Goal: Check status: Check status

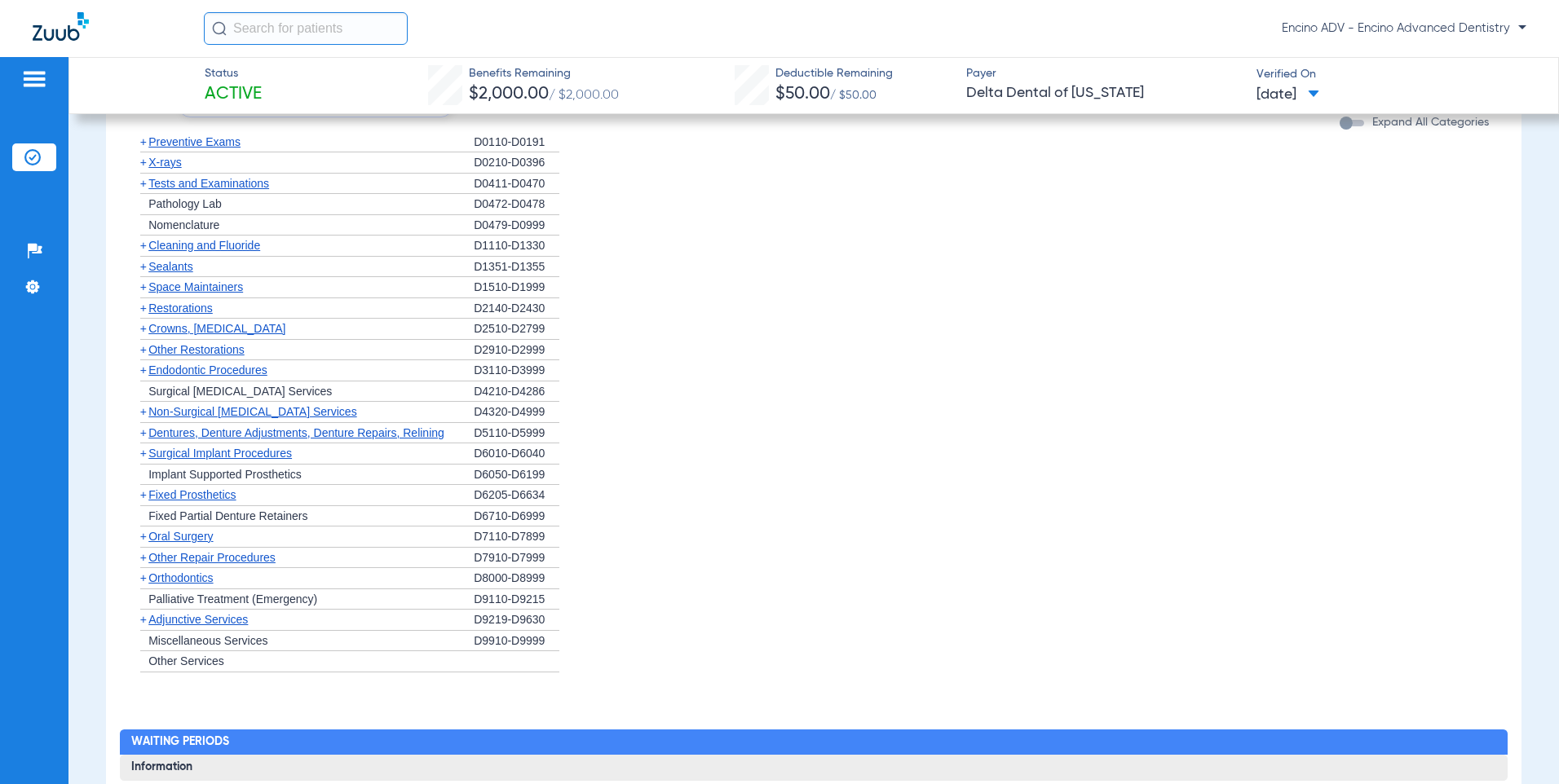
scroll to position [1141, 0]
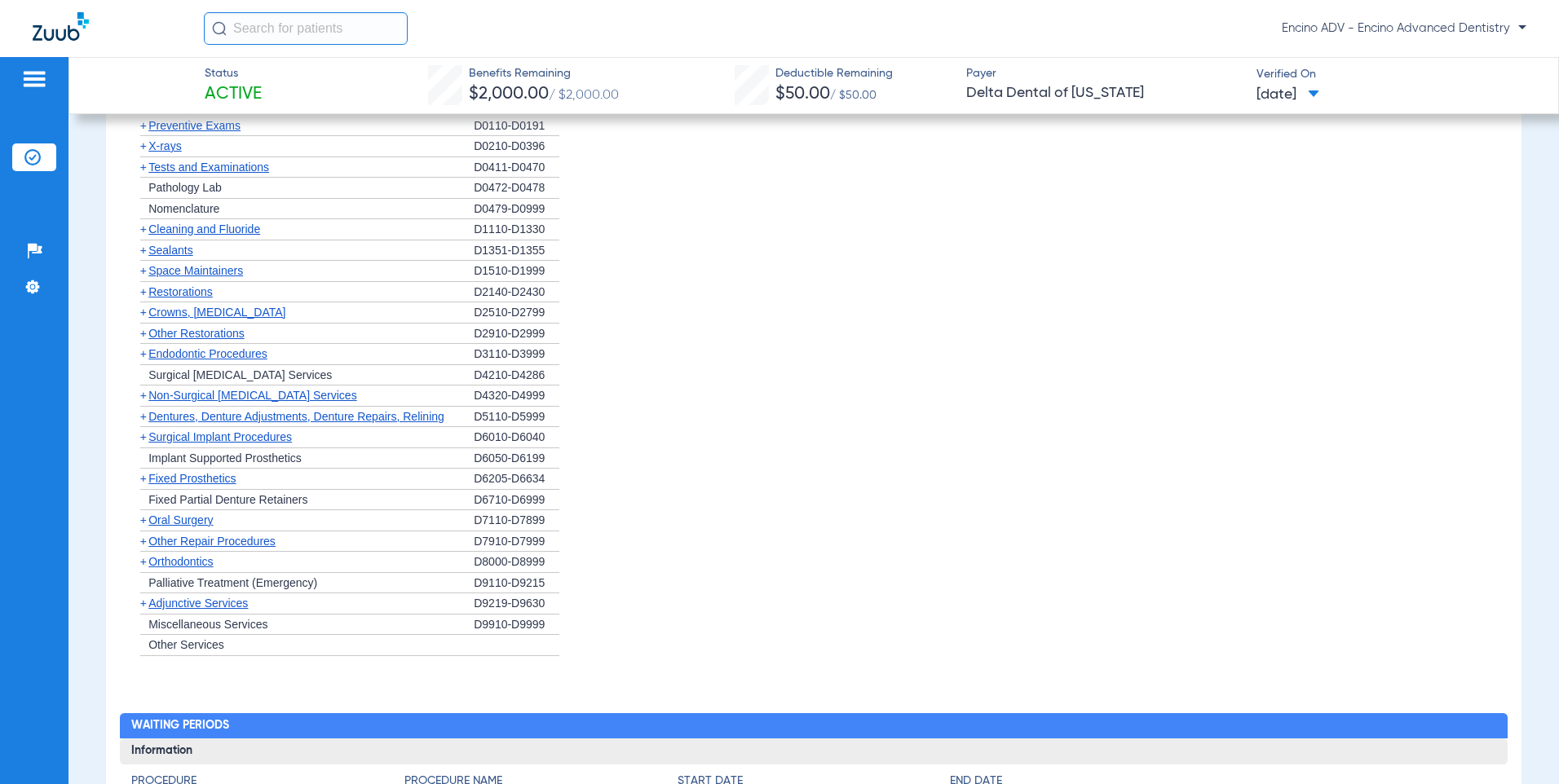
click at [182, 236] on div "+ Cleaning and Fluoride" at bounding box center [303, 230] width 342 height 21
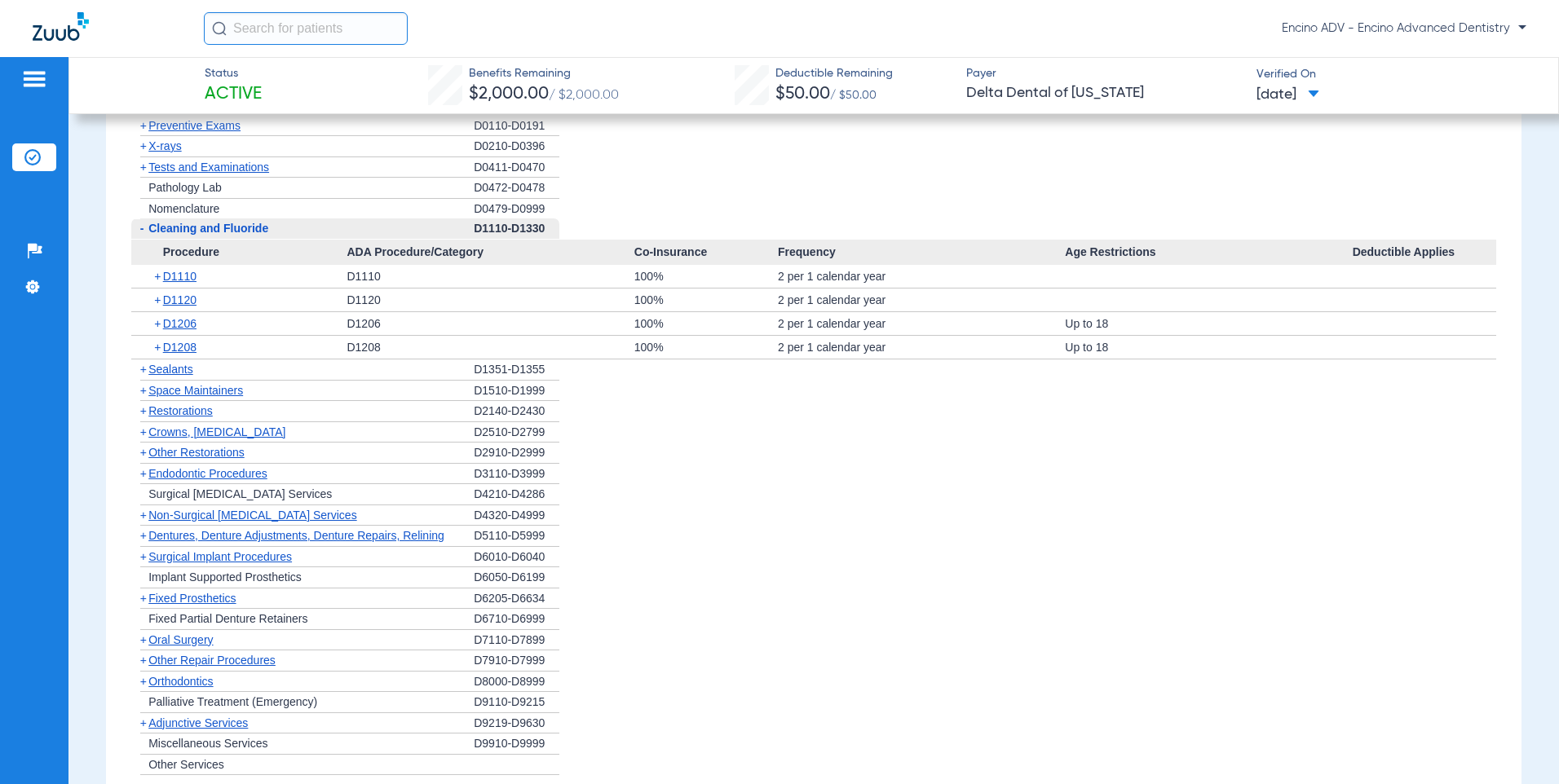
click at [182, 230] on span "Cleaning and Fluoride" at bounding box center [208, 228] width 120 height 13
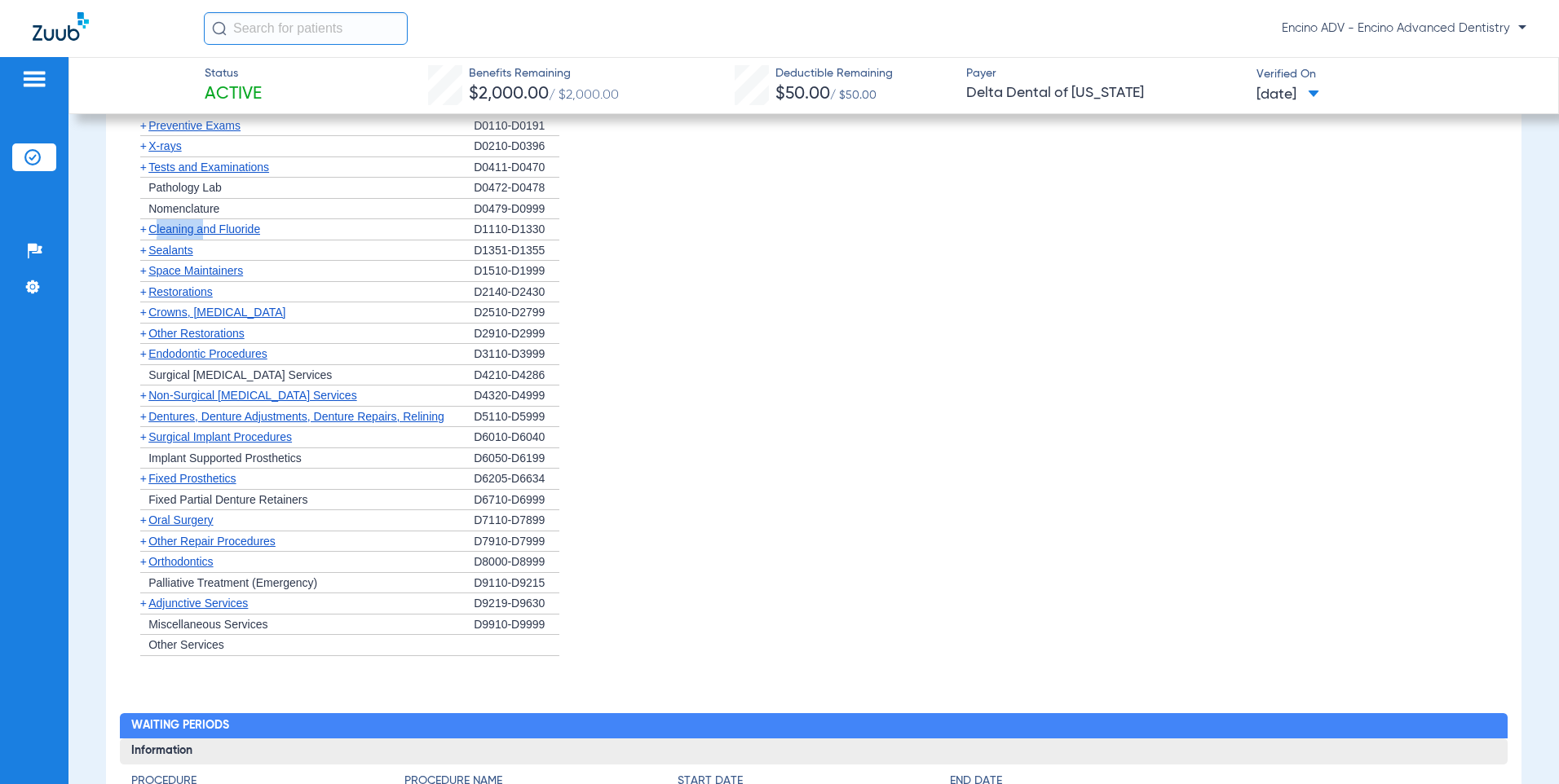
click at [182, 230] on span "Cleaning and Fluoride" at bounding box center [204, 229] width 112 height 13
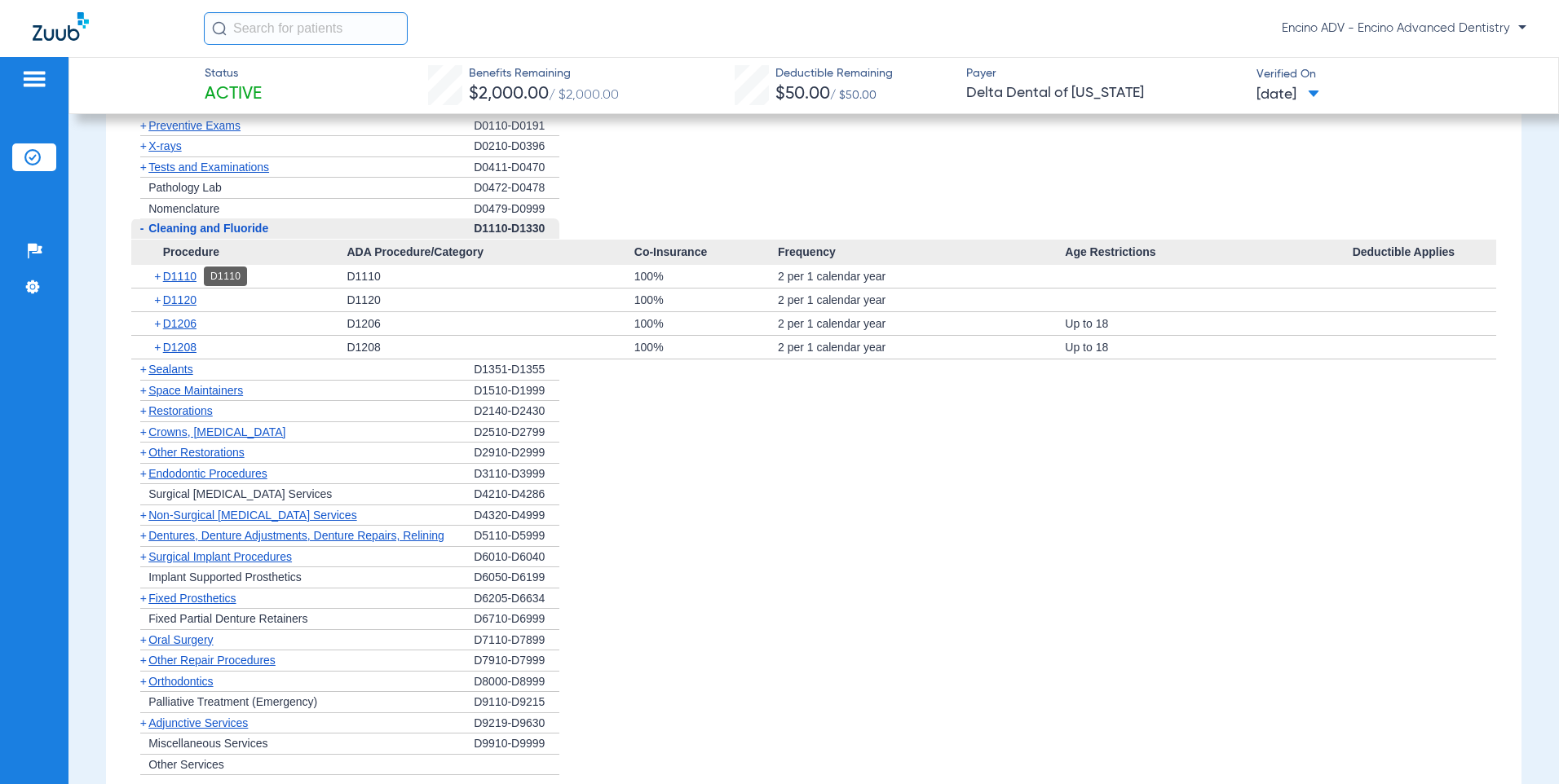
click at [184, 278] on span "D1110" at bounding box center [179, 277] width 34 height 13
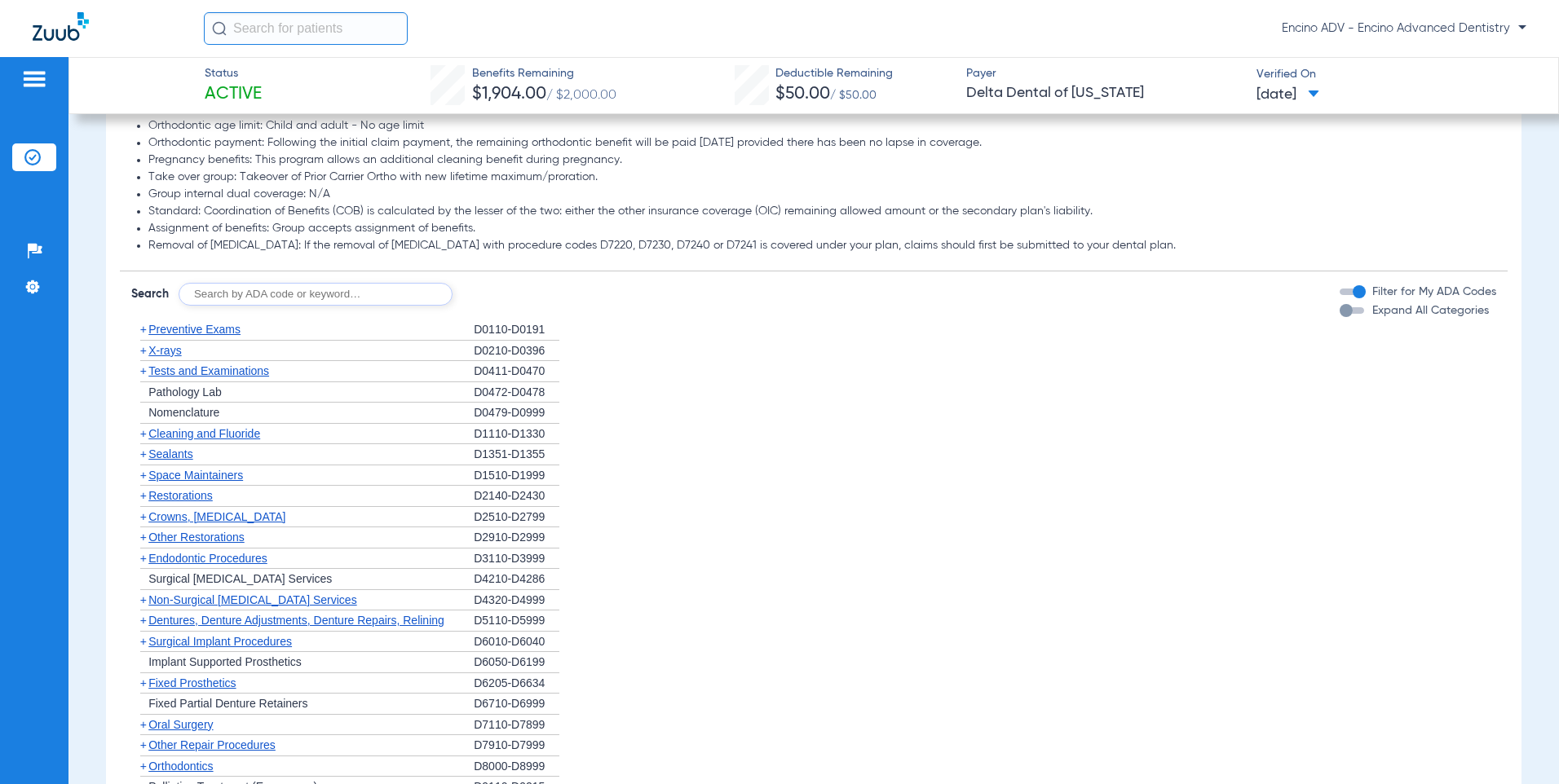
scroll to position [1060, 0]
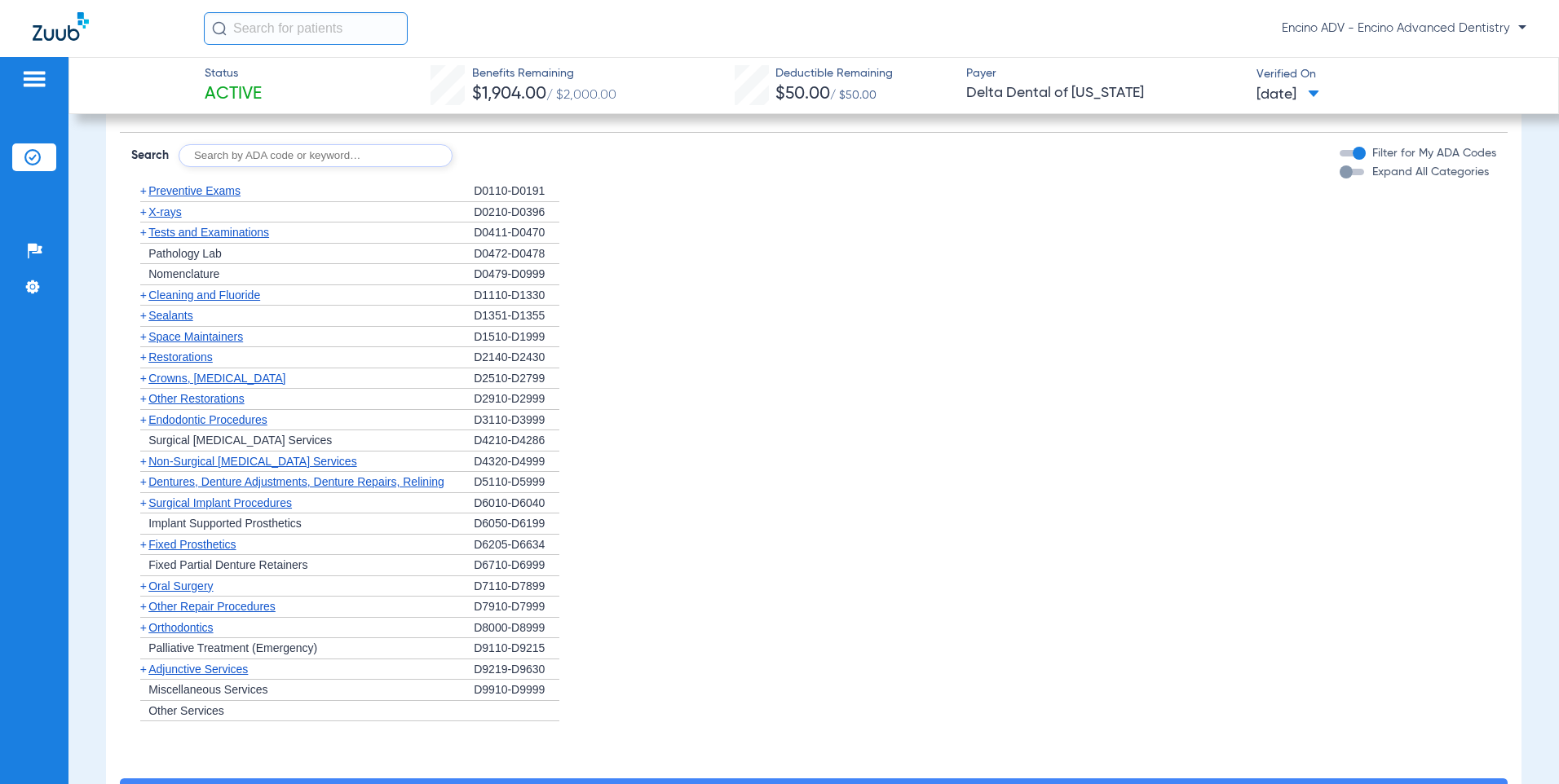
click at [236, 468] on span "Non-Surgical Periodontal Services" at bounding box center [252, 462] width 208 height 13
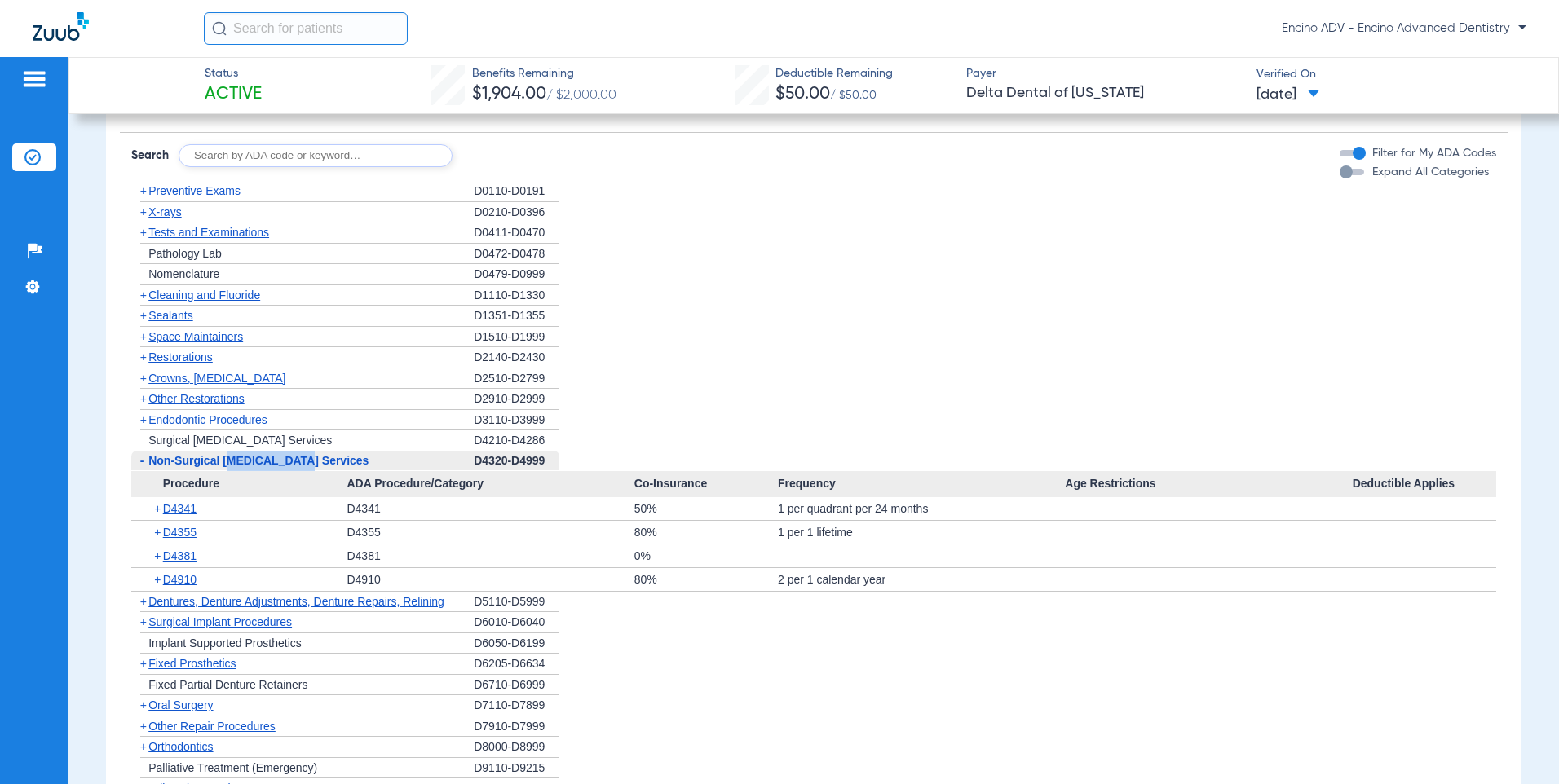
click at [236, 467] on span "Non-Surgical Periodontal Services" at bounding box center [258, 461] width 221 height 13
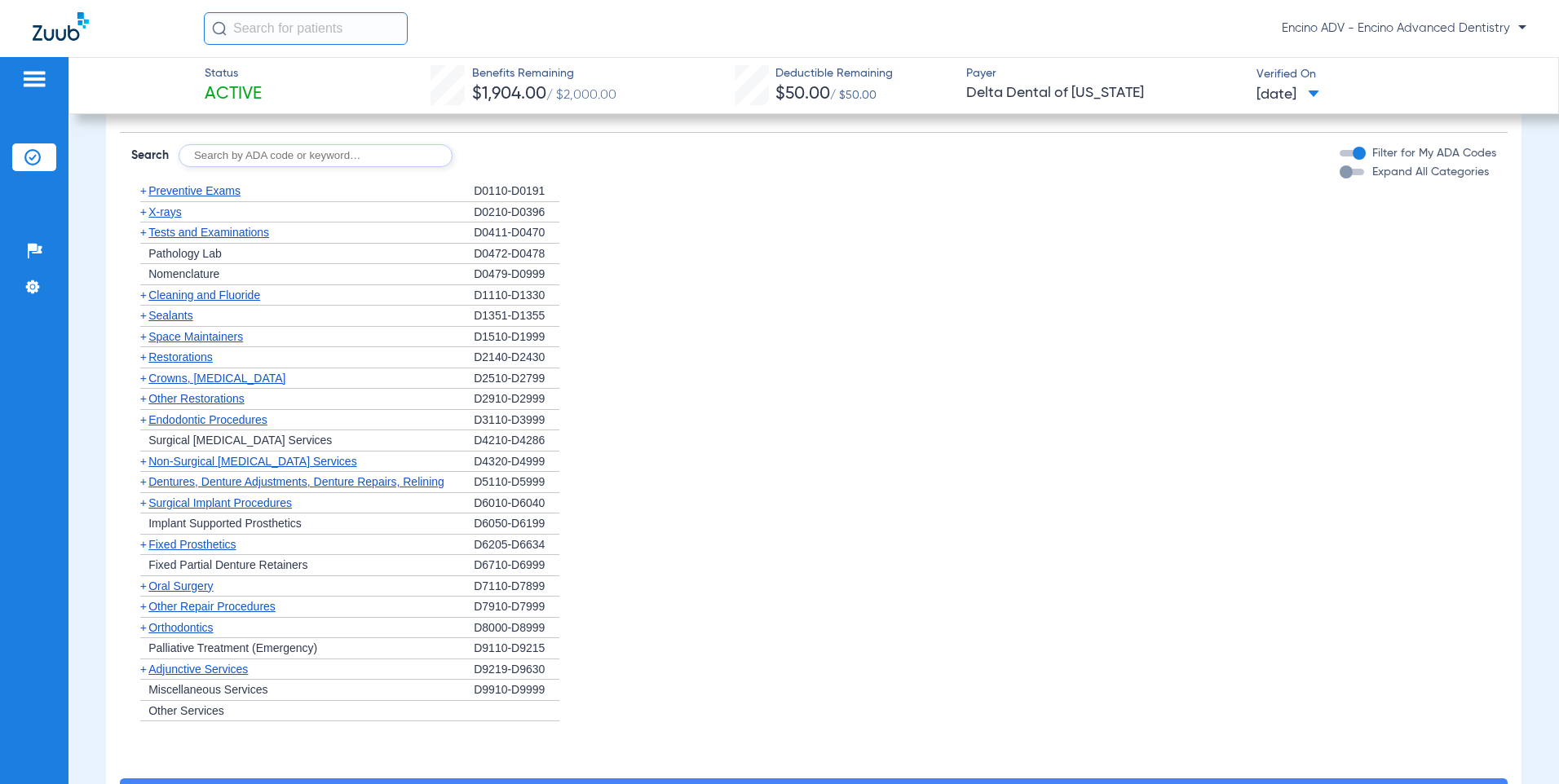
drag, startPoint x: 236, startPoint y: 472, endPoint x: 204, endPoint y: 310, distance: 165.1
click at [204, 302] on span "Cleaning and Fluoride" at bounding box center [204, 295] width 112 height 13
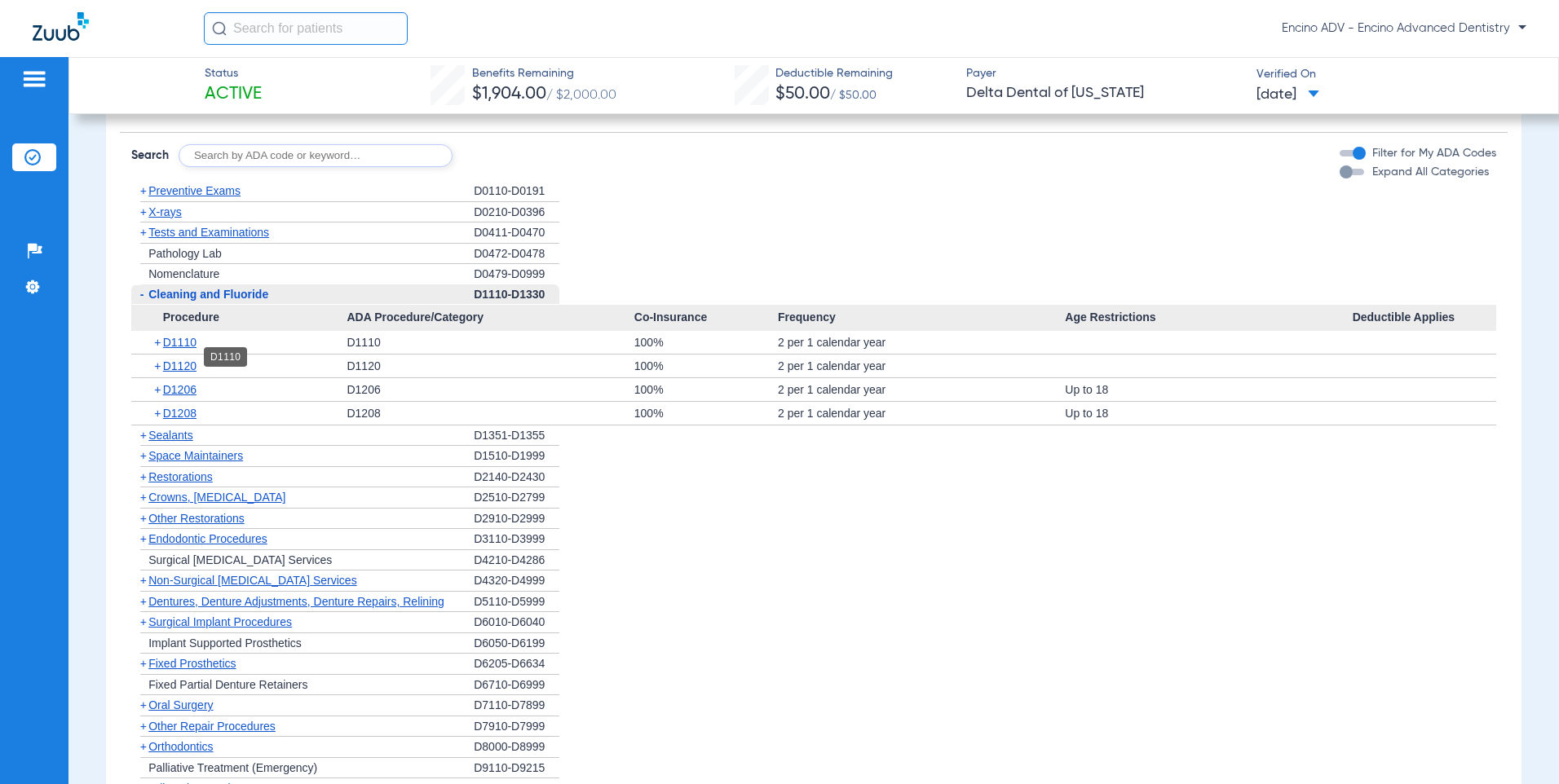
click at [191, 349] on span "D1110" at bounding box center [179, 343] width 34 height 13
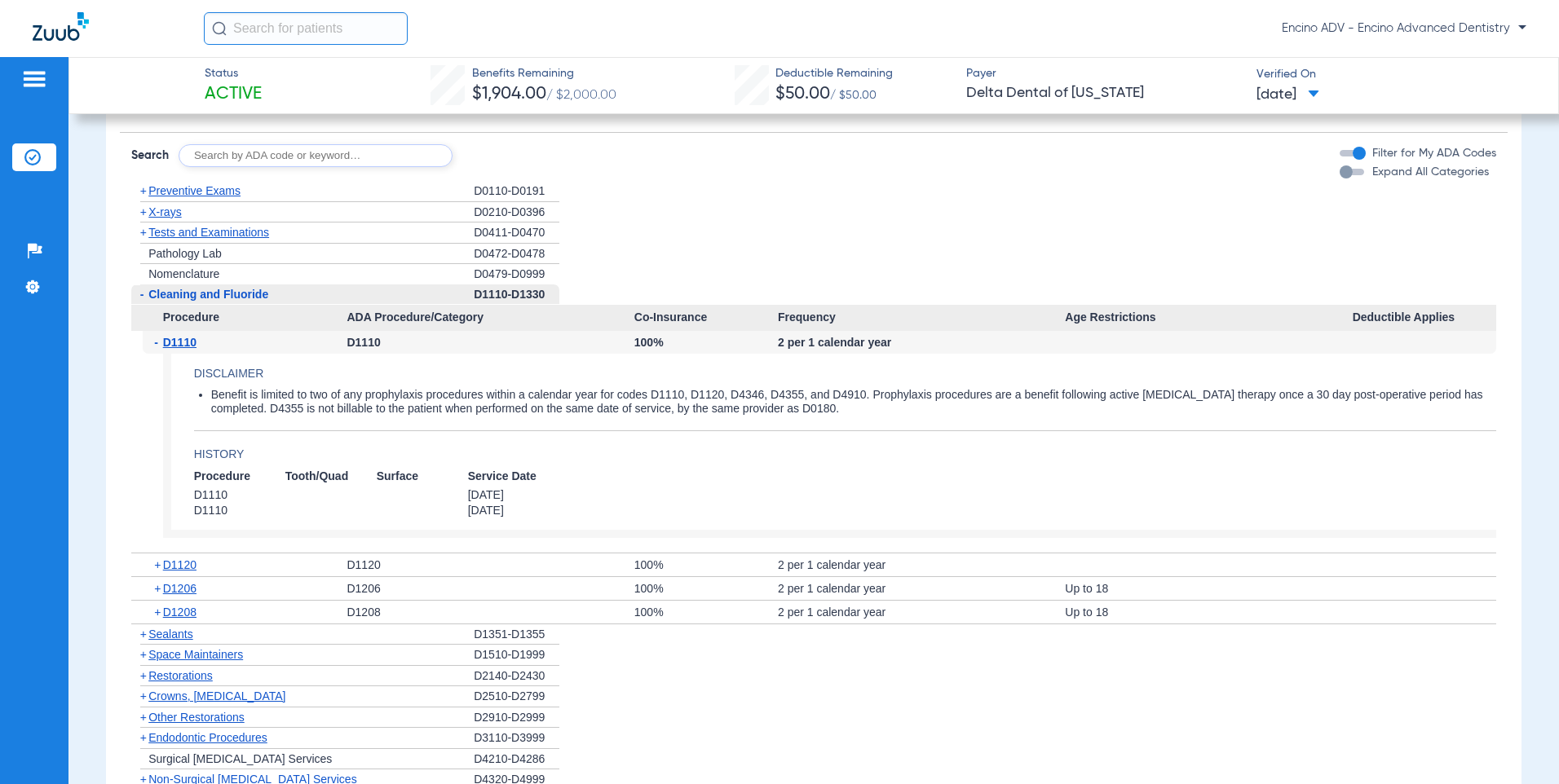
click at [190, 349] on span "D1110" at bounding box center [179, 343] width 34 height 13
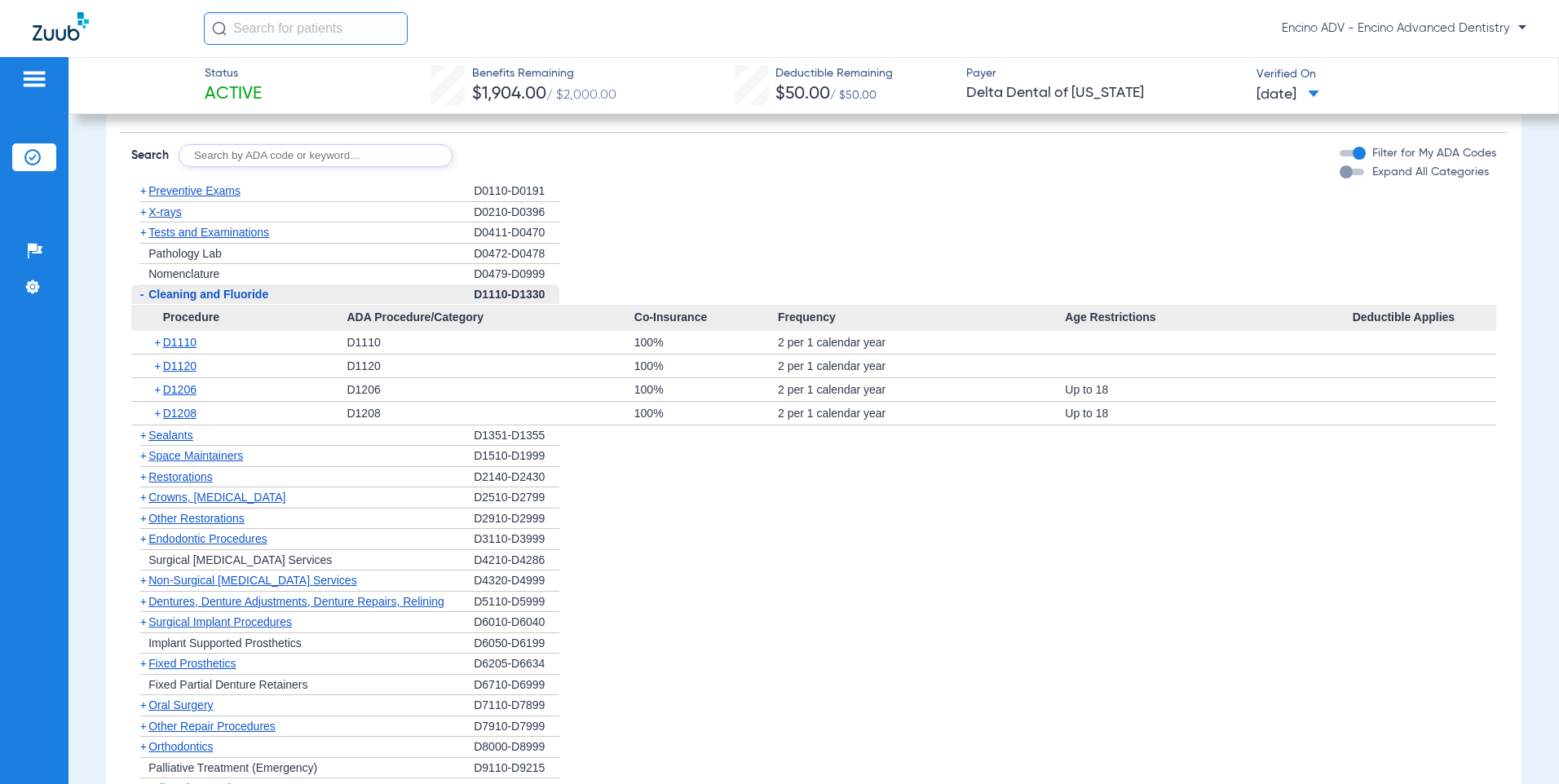
click at [191, 349] on span "D1110" at bounding box center [179, 343] width 34 height 13
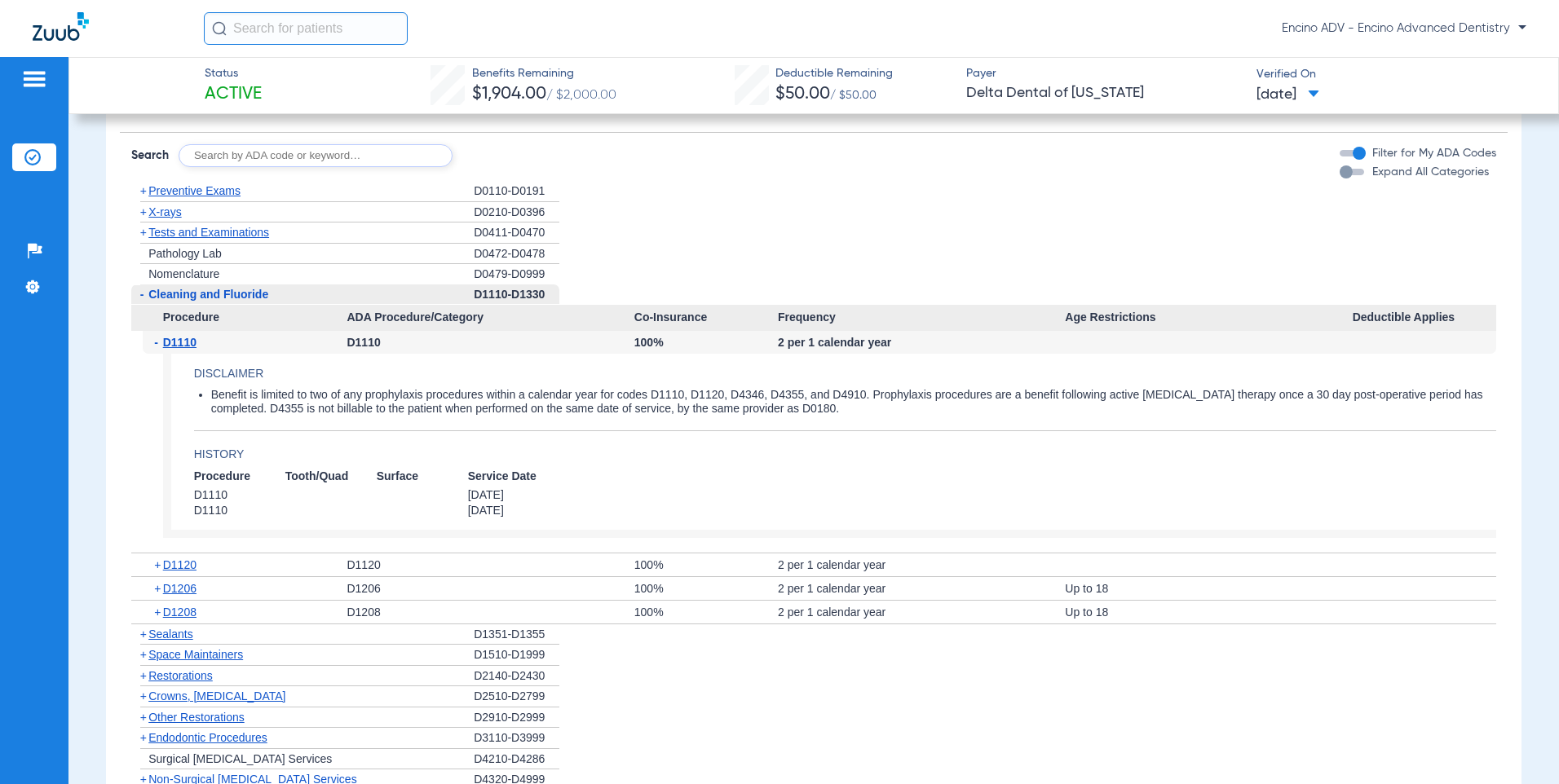
click at [191, 349] on span "D1110" at bounding box center [179, 343] width 34 height 13
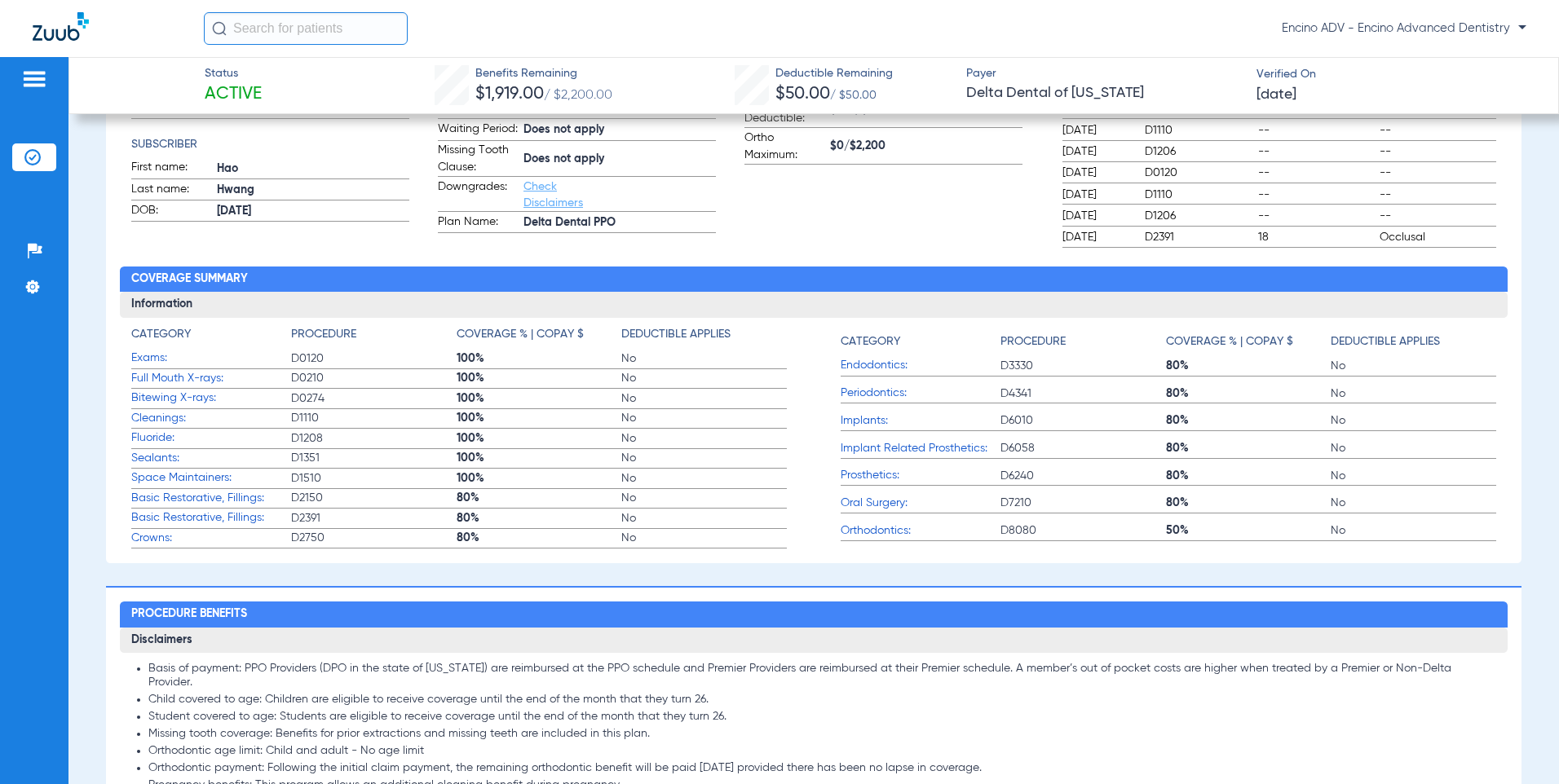
scroll to position [815, 0]
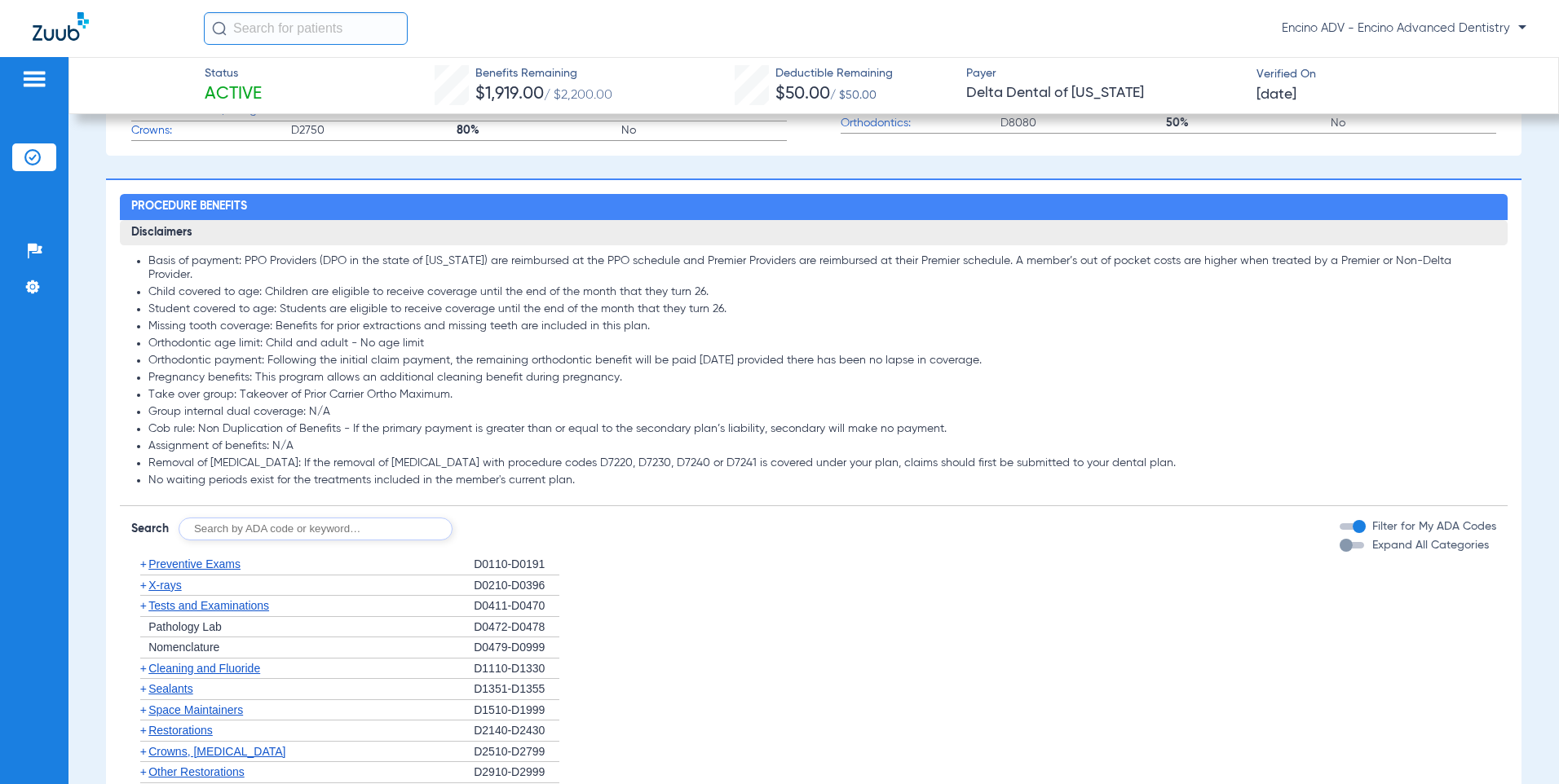
click at [249, 662] on span "Cleaning and Fluoride" at bounding box center [204, 669] width 112 height 13
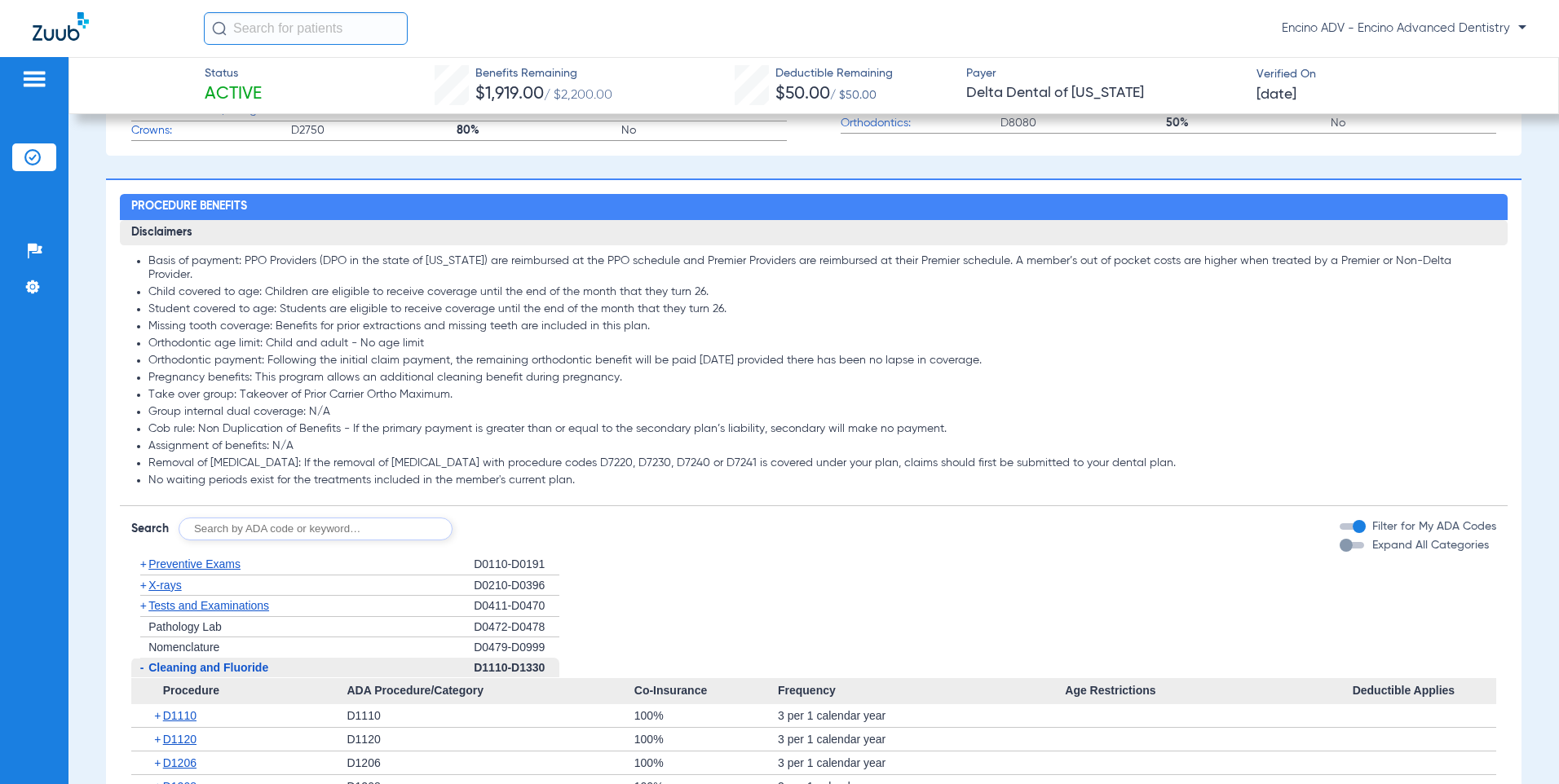
scroll to position [979, 0]
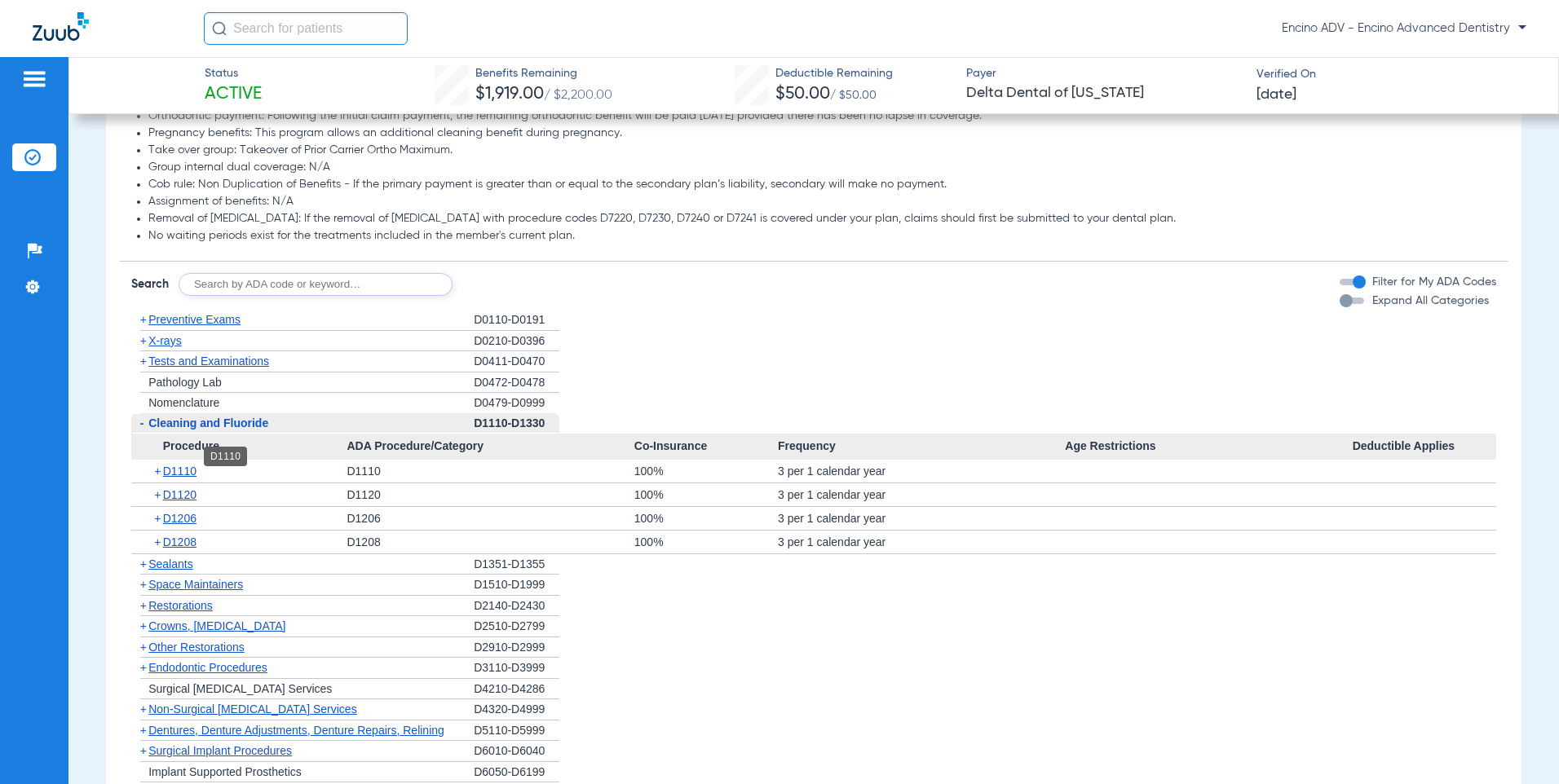
click at [186, 465] on span "D1110" at bounding box center [179, 471] width 34 height 13
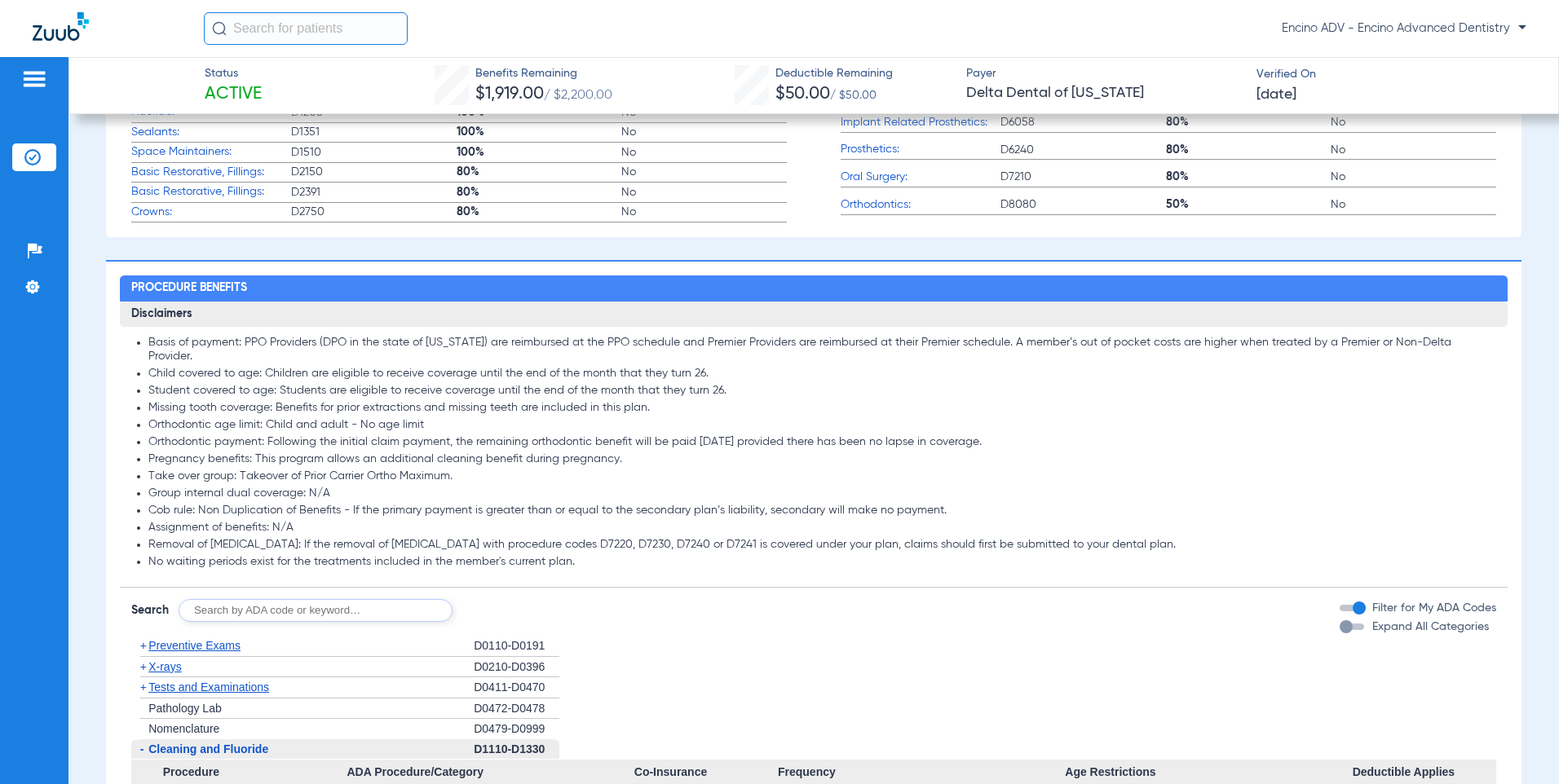
scroll to position [163, 0]
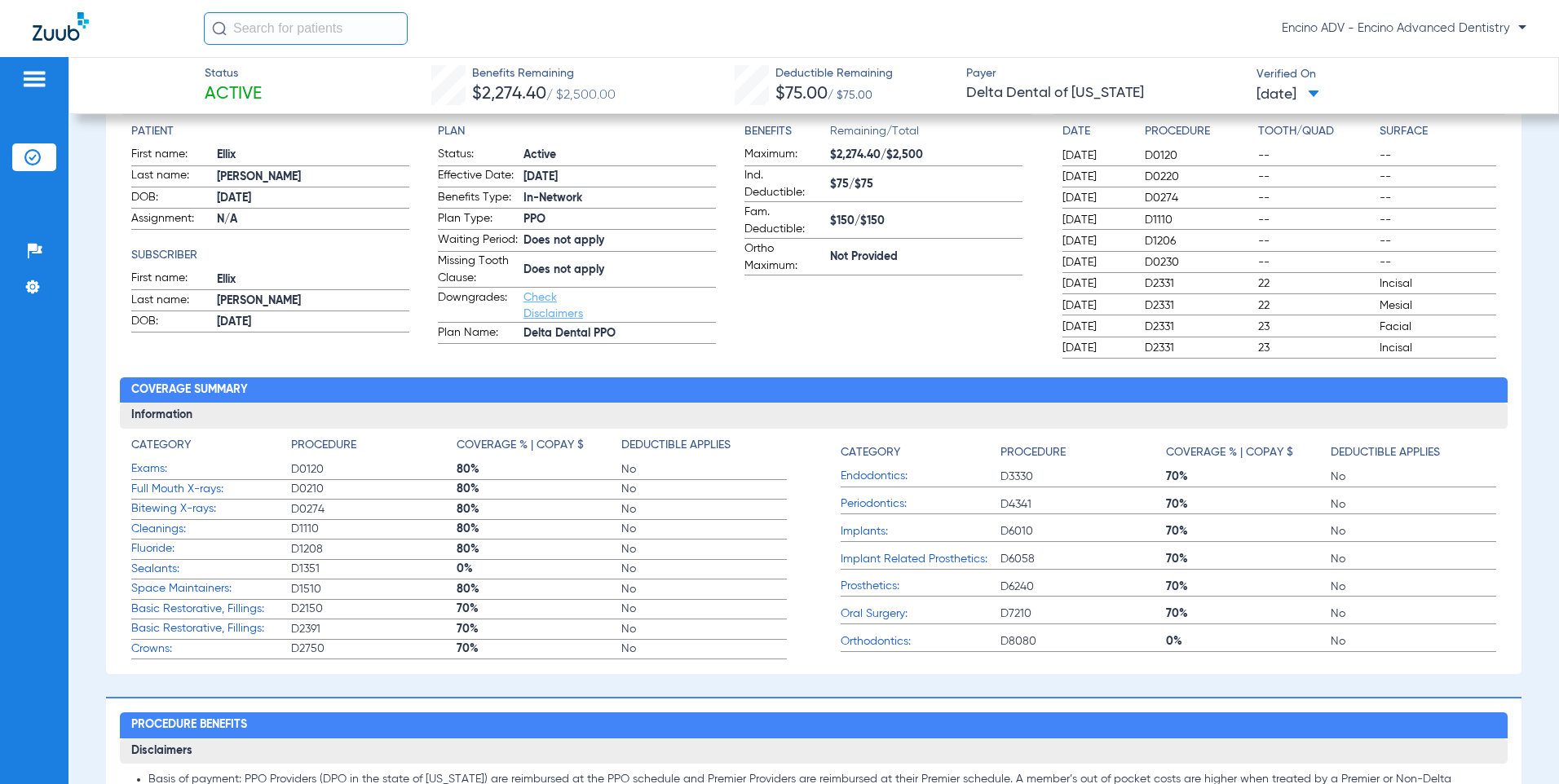
scroll to position [489, 0]
